Goal: Information Seeking & Learning: Learn about a topic

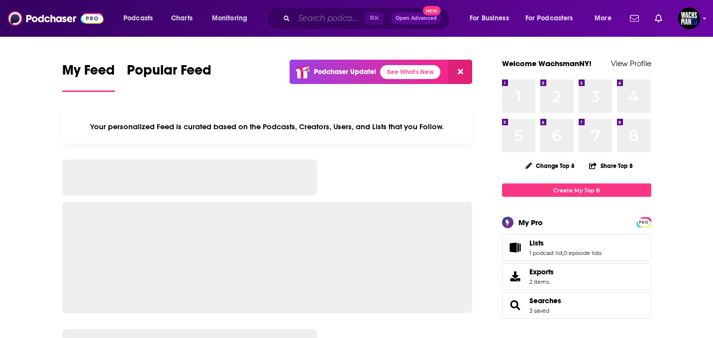
click at [321, 19] on input "Search podcasts, credits, & more..." at bounding box center [329, 18] width 71 height 16
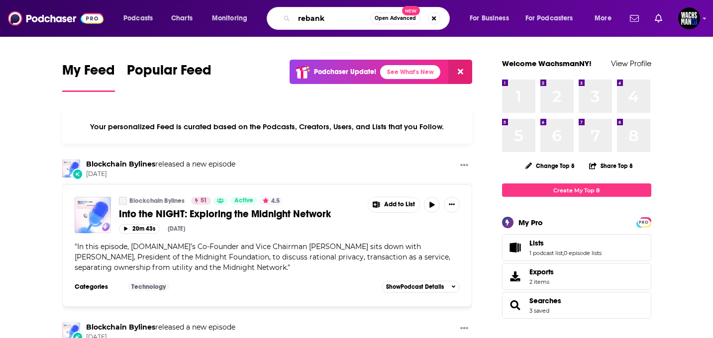
type input "rebank"
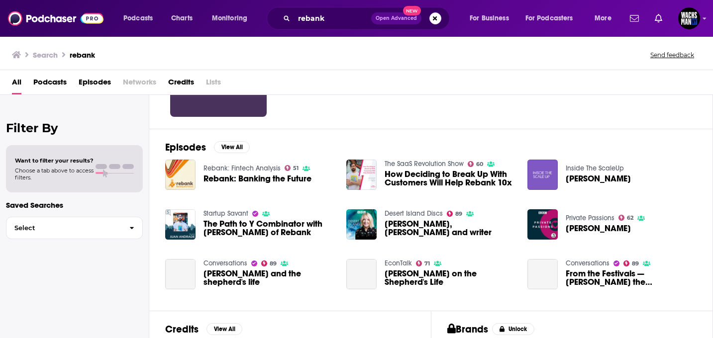
scroll to position [106, 0]
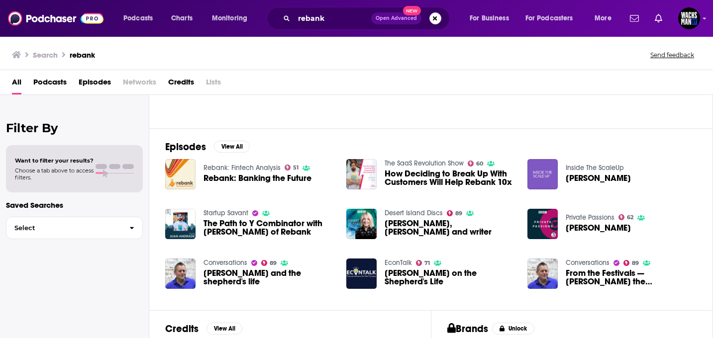
click at [253, 176] on span "Rebank: Banking the Future" at bounding box center [258, 178] width 108 height 8
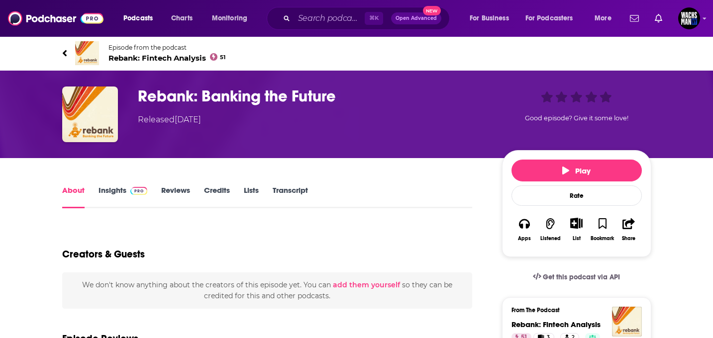
click at [112, 192] on link "Insights" at bounding box center [123, 197] width 49 height 23
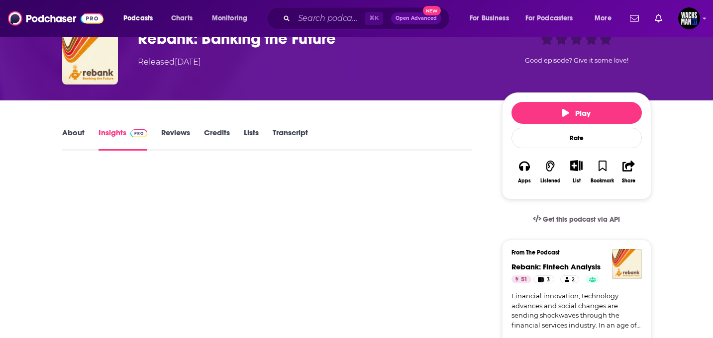
scroll to position [58, 0]
